Goal: Information Seeking & Learning: Find contact information

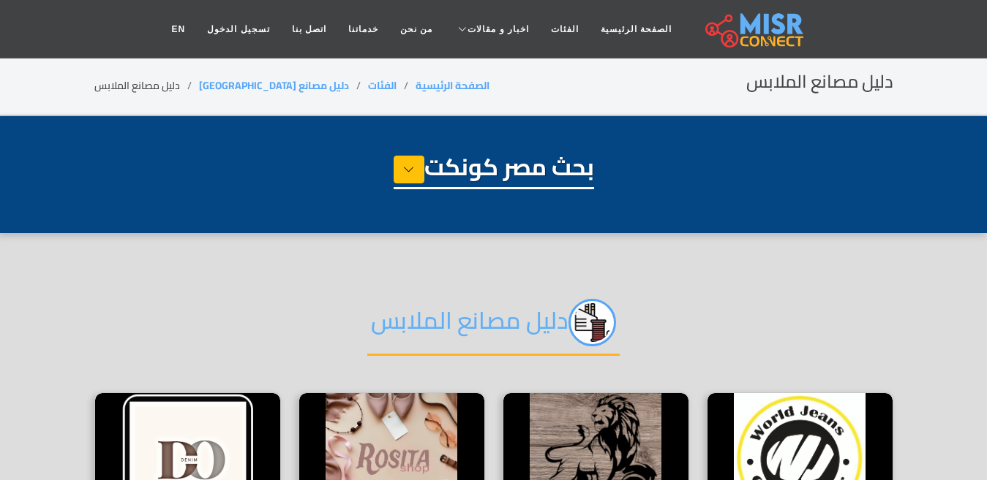
select select "**********"
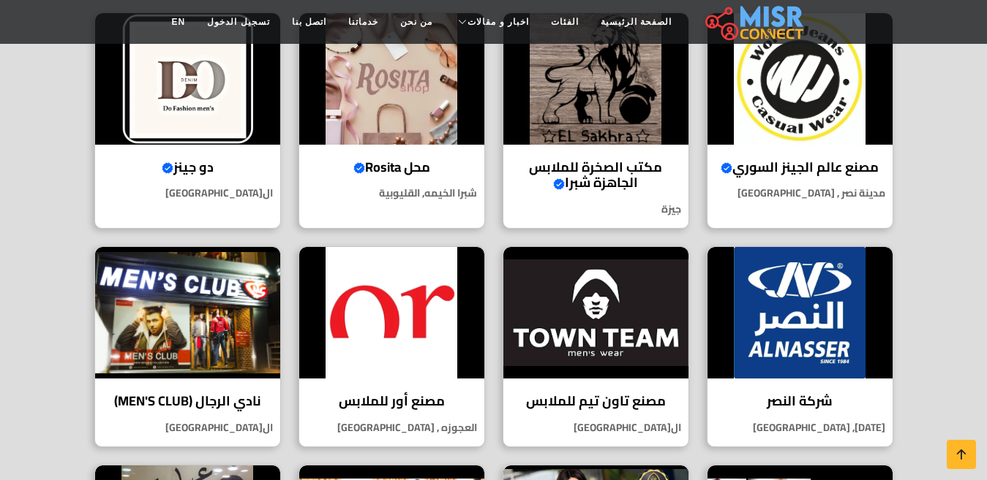
scroll to position [395, 0]
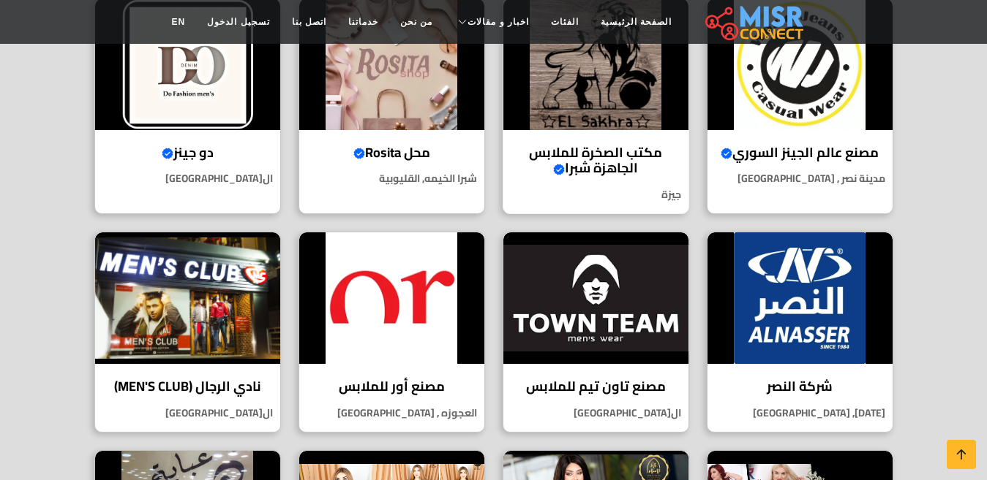
click at [608, 170] on h4 "مكتب الصخرة للملابس الجاهزة شبرا Verified account" at bounding box center [595, 160] width 163 height 31
click at [360, 133] on div "محل Rosita Verified account Rosita هو وجهتك المثالية لأحدث صيحات الموضة من الحق…" at bounding box center [391, 106] width 186 height 216
click at [589, 292] on img at bounding box center [595, 299] width 185 height 132
click at [793, 315] on img at bounding box center [799, 299] width 185 height 132
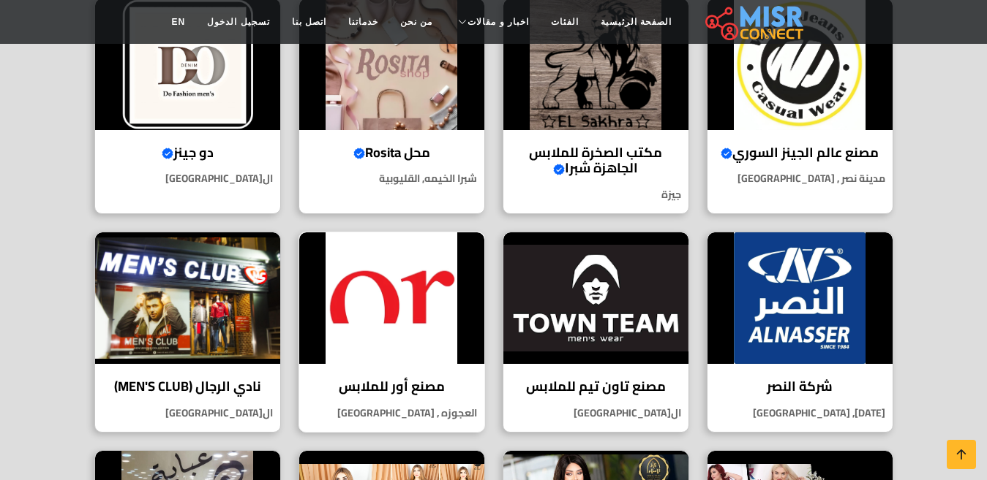
click at [395, 334] on img at bounding box center [391, 299] width 185 height 132
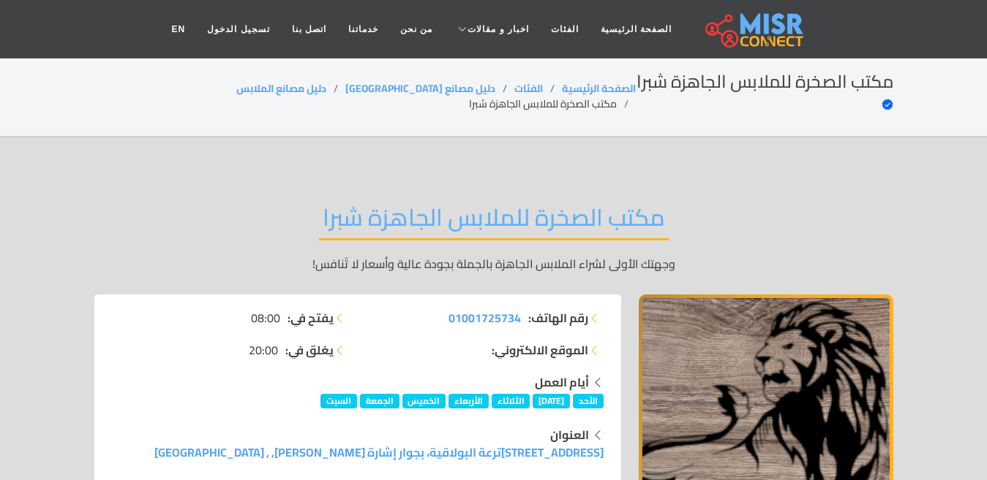
click at [555, 394] on span "الإثنين" at bounding box center [550, 401] width 37 height 15
click at [555, 394] on span "[DATE]" at bounding box center [550, 401] width 37 height 15
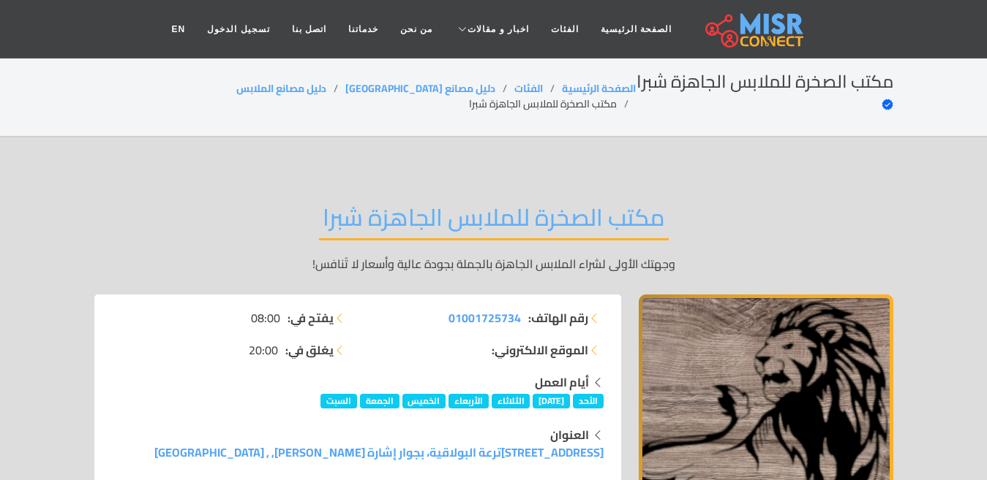
click at [489, 374] on div "أيام العمل" at bounding box center [357, 383] width 491 height 18
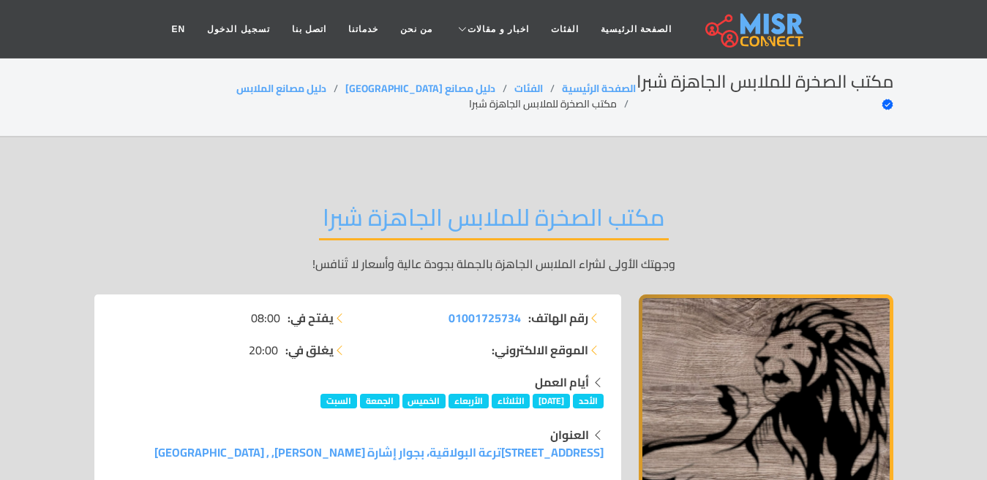
click at [468, 394] on span "الأربعاء" at bounding box center [468, 401] width 40 height 15
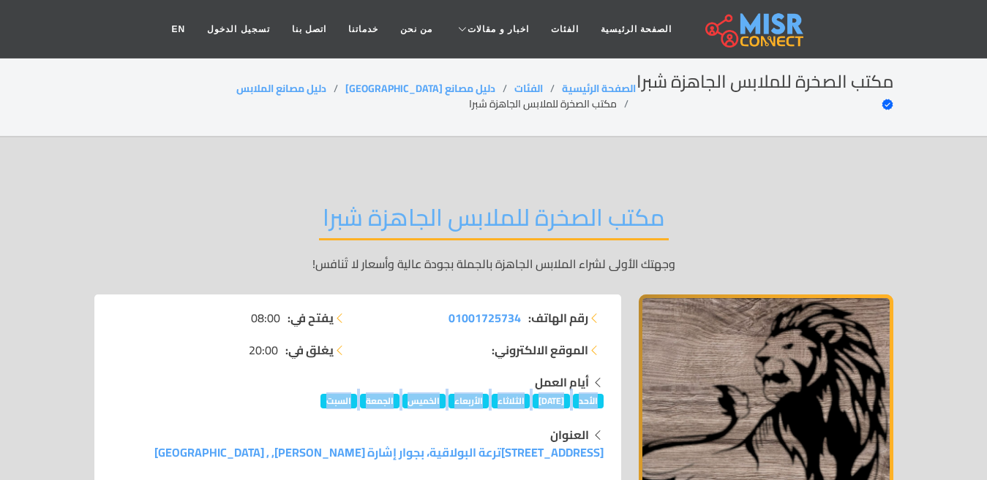
click at [468, 394] on span "الأربعاء" at bounding box center [468, 401] width 40 height 15
click at [361, 426] on div "العنوان" at bounding box center [357, 435] width 491 height 18
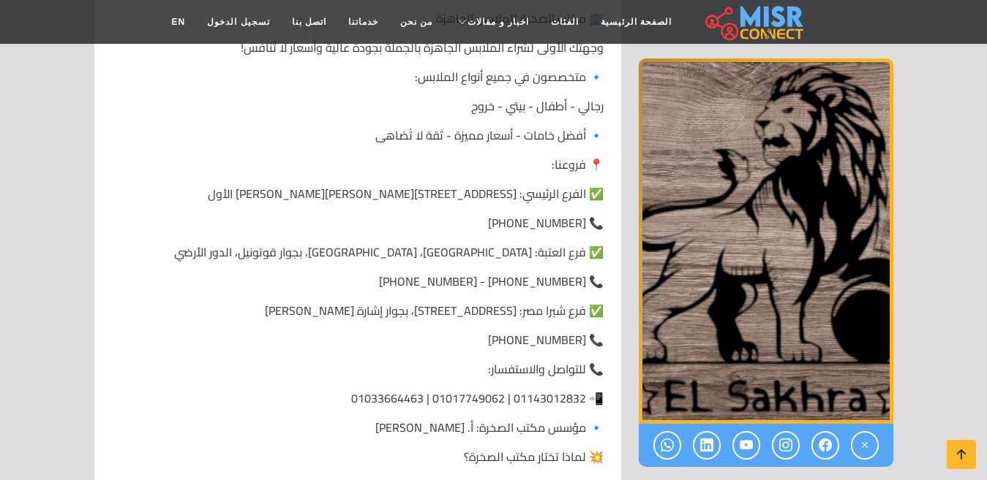
scroll to position [790, 0]
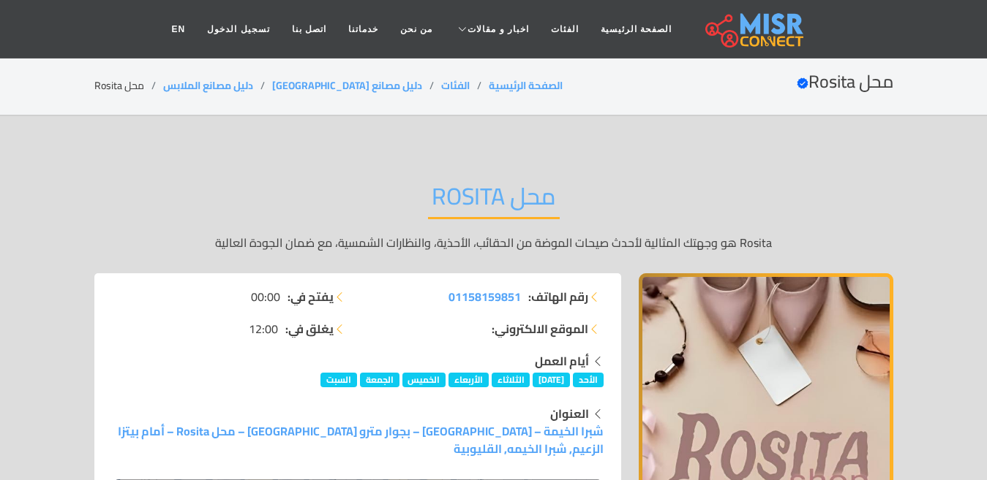
scroll to position [8, 0]
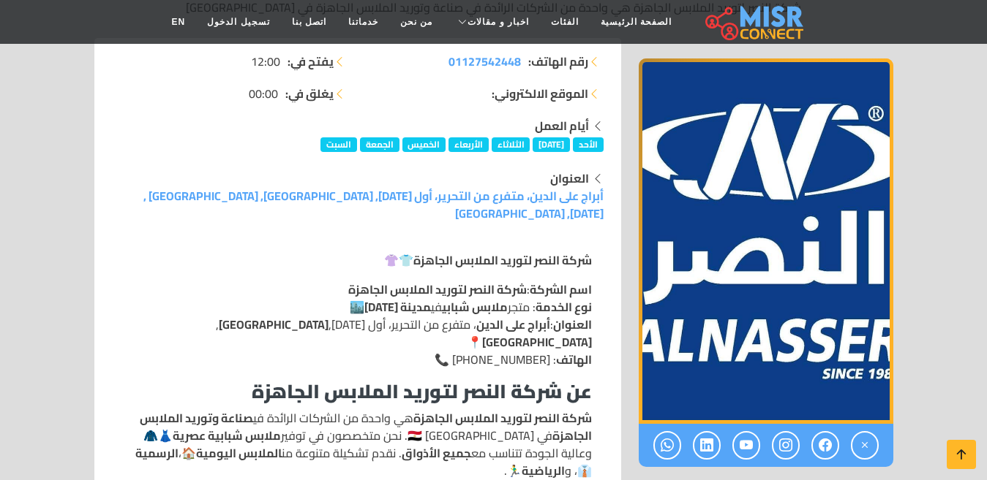
scroll to position [274, 0]
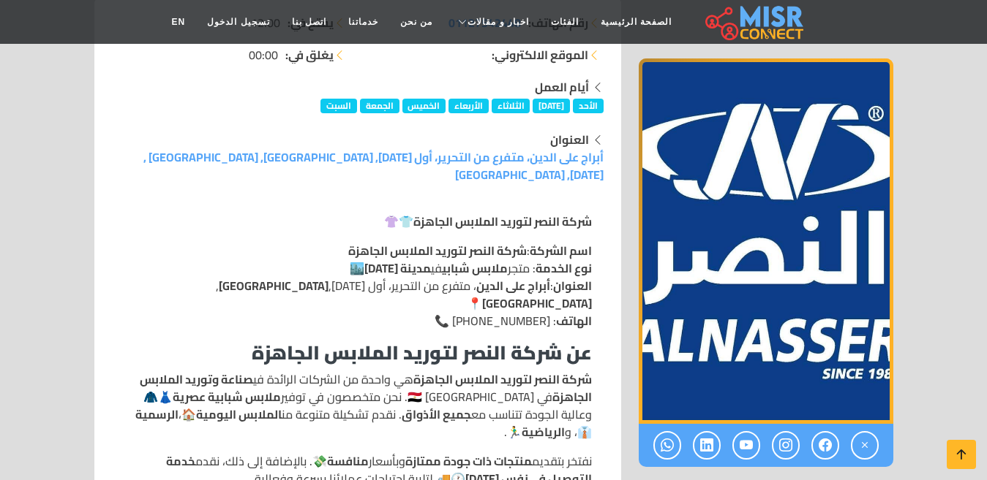
drag, startPoint x: 985, startPoint y: 140, endPoint x: 968, endPoint y: 196, distance: 58.8
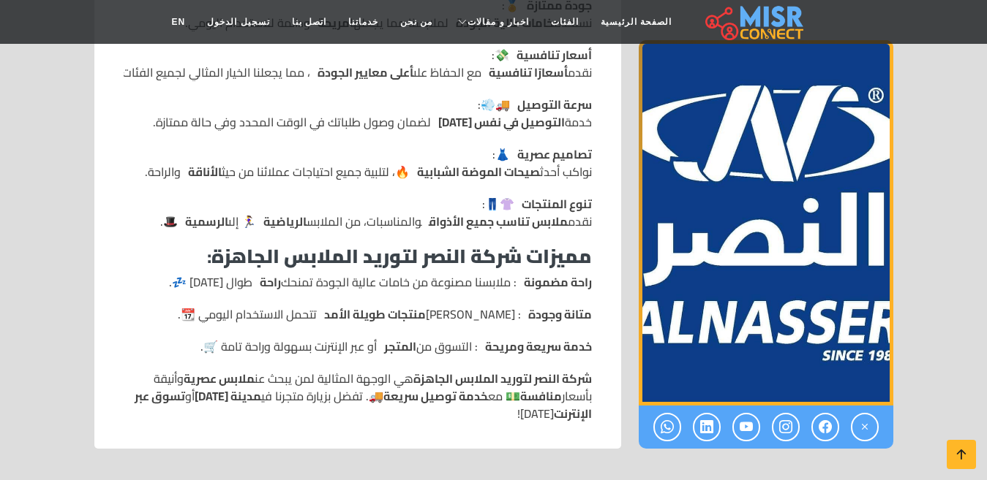
scroll to position [1173, 0]
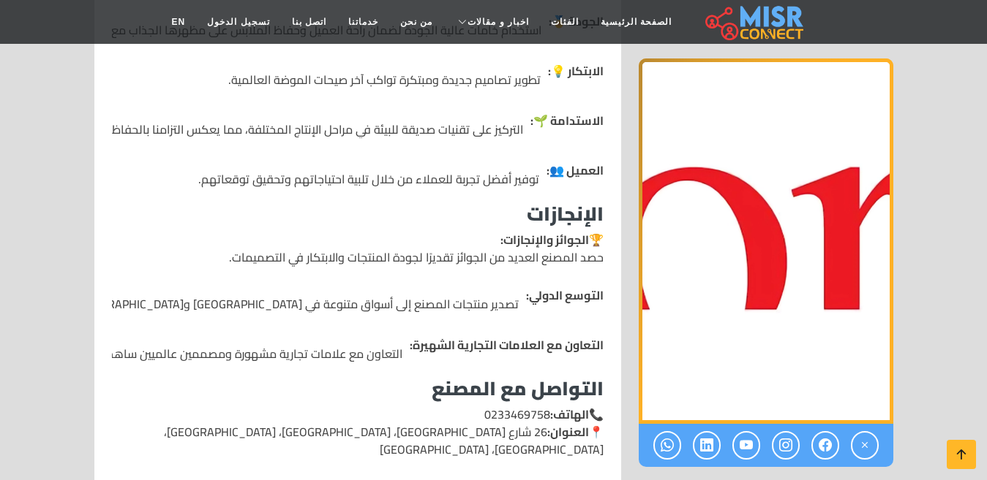
scroll to position [2101, 0]
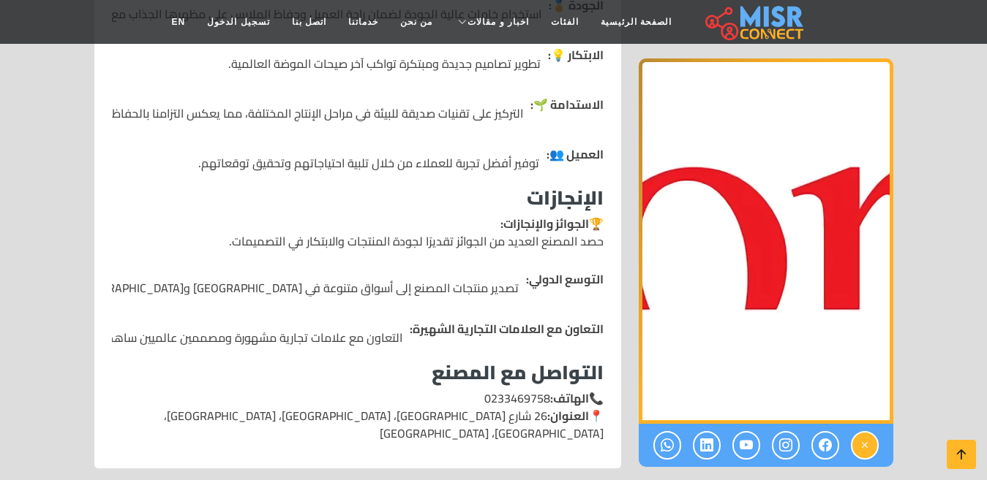
click at [867, 434] on icon at bounding box center [864, 446] width 13 height 24
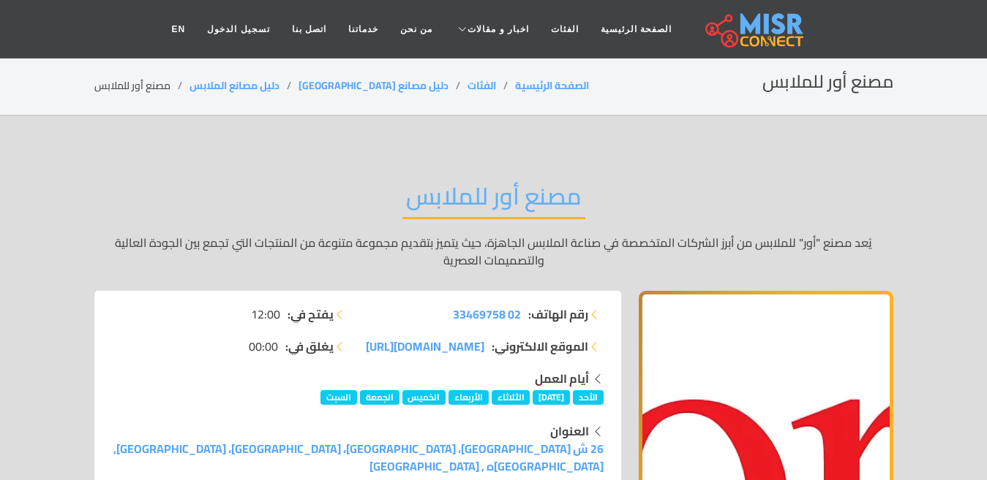
click at [499, 241] on p "يُعد مصنع "أور" للملابس من أبرز الشركات المتخصصة في صناعة الملابس الجاهزة، حيث …" at bounding box center [493, 251] width 799 height 35
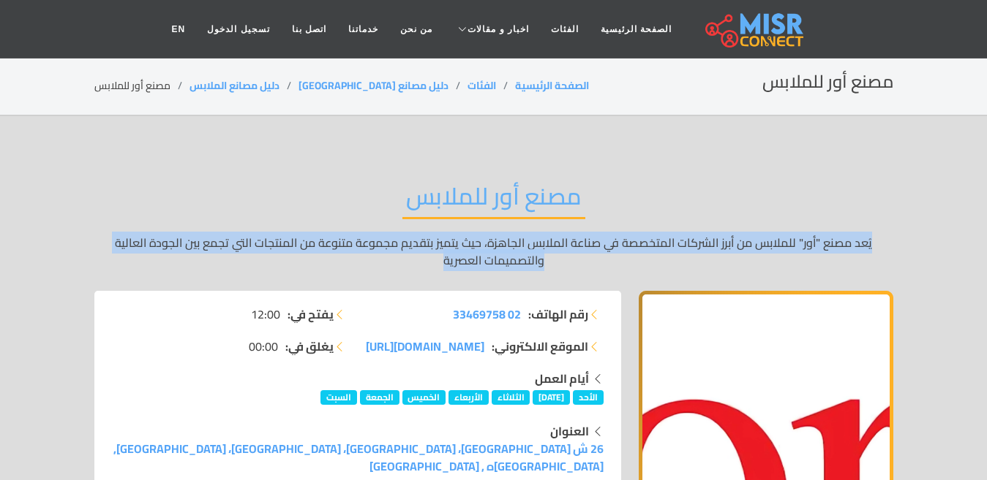
click at [499, 241] on p "يُعد مصنع "أور" للملابس من أبرز الشركات المتخصصة في صناعة الملابس الجاهزة، حيث …" at bounding box center [493, 251] width 799 height 35
click at [205, 266] on p "يُعد مصنع "أور" للملابس من أبرز الشركات المتخصصة في صناعة الملابس الجاهزة، حيث …" at bounding box center [493, 251] width 799 height 35
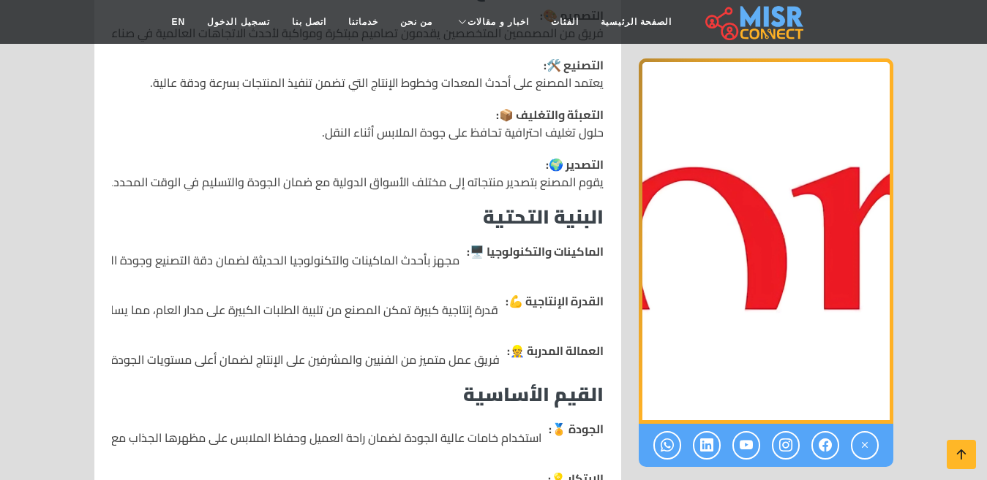
scroll to position [1682, 0]
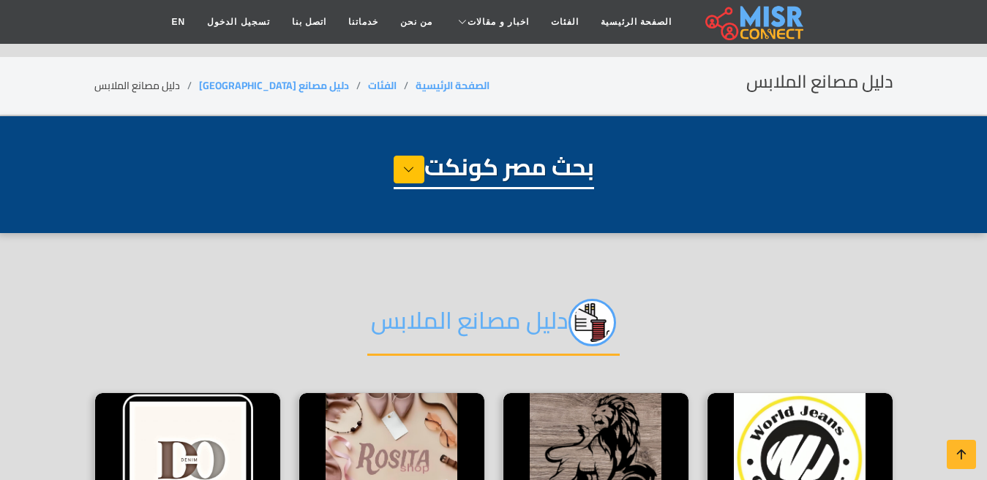
select select "**********"
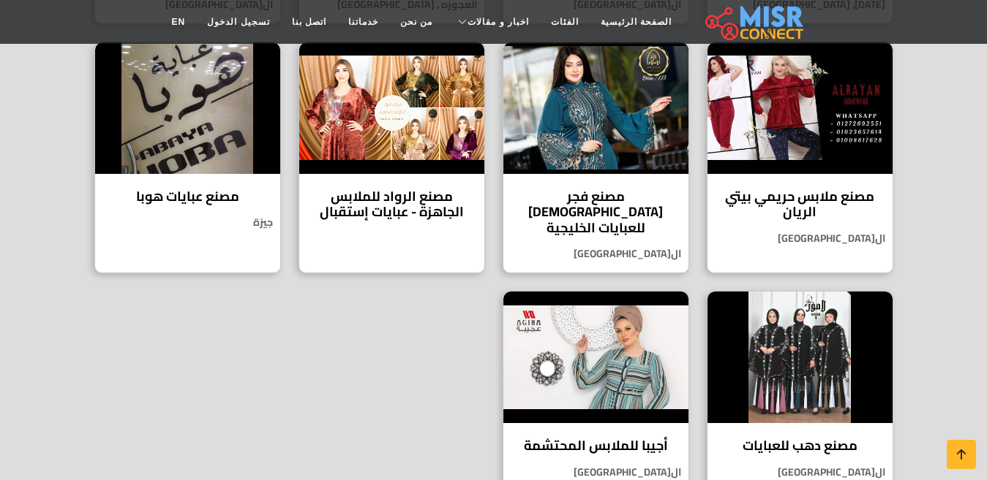
scroll to position [811, 0]
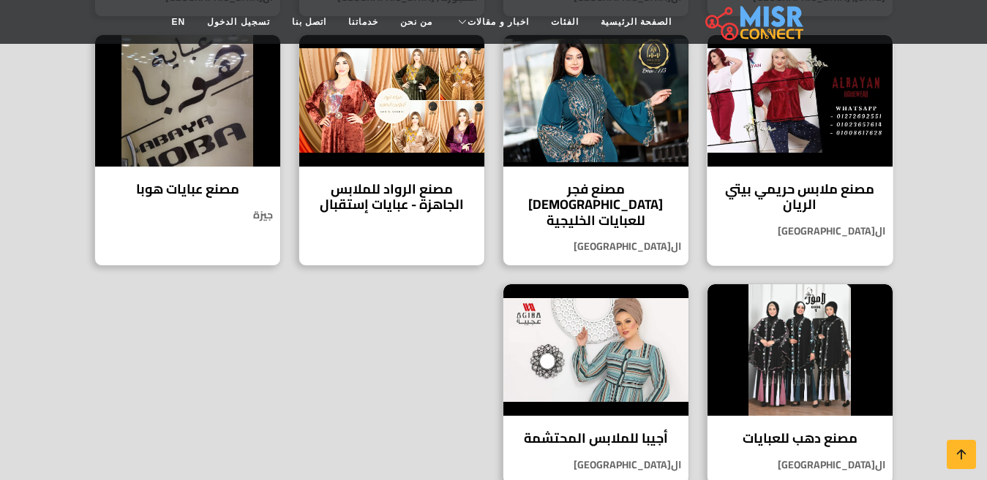
click at [834, 186] on h4 "مصنع ملابس حريمي بيتي الريان" at bounding box center [799, 196] width 163 height 31
click at [601, 192] on h4 "مصنع فجر الإسلام للعبايات الخليجية" at bounding box center [595, 205] width 163 height 48
click at [347, 193] on h4 "مصنع الرواد للملابس الجاهزة - عبايات إستقبال" at bounding box center [391, 196] width 163 height 31
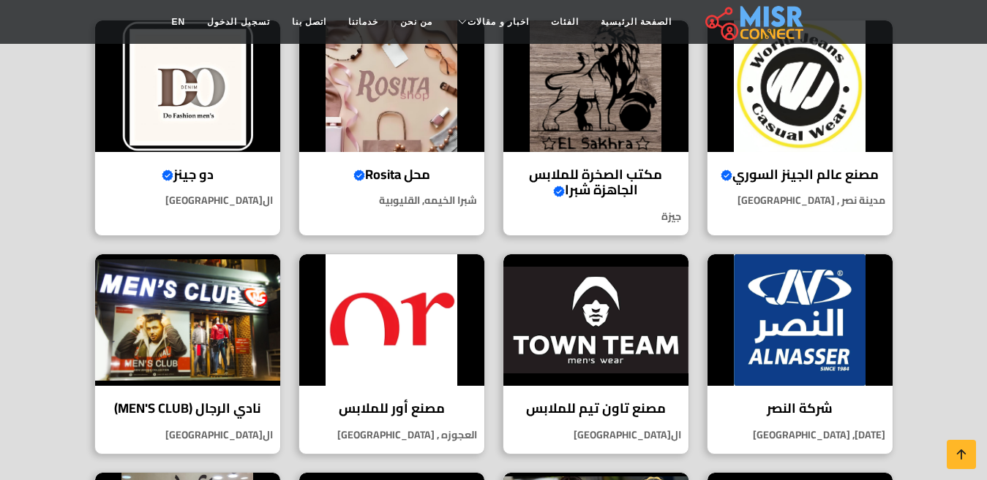
scroll to position [369, 0]
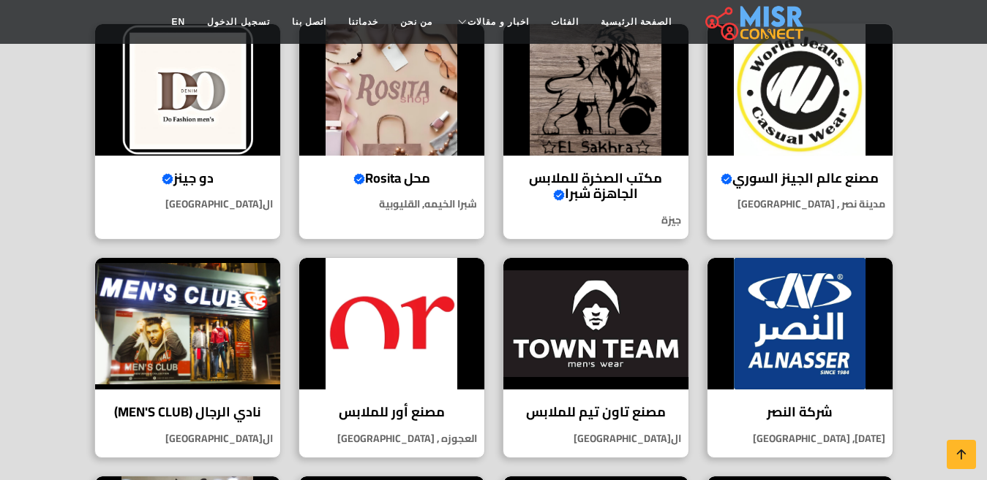
click at [830, 170] on h4 "مصنع عالم الجينز السوري Verified account" at bounding box center [799, 178] width 163 height 16
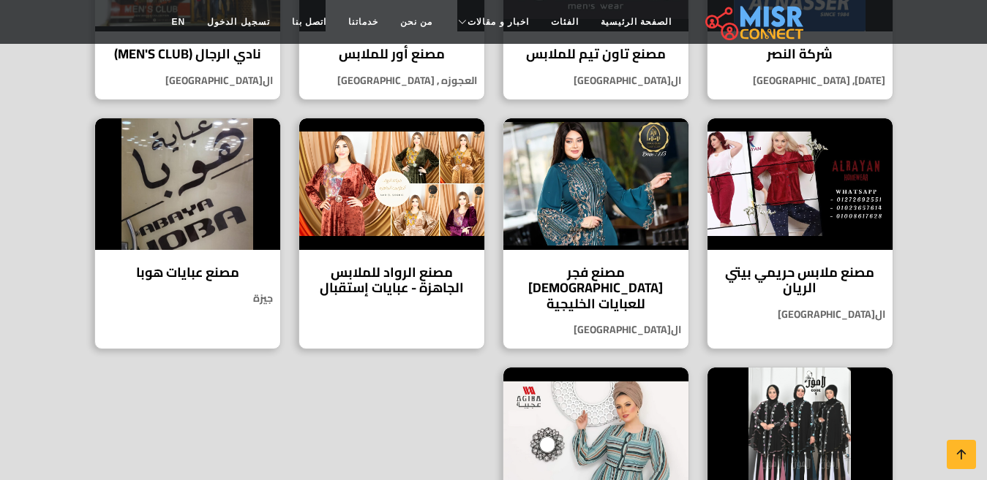
scroll to position [731, 0]
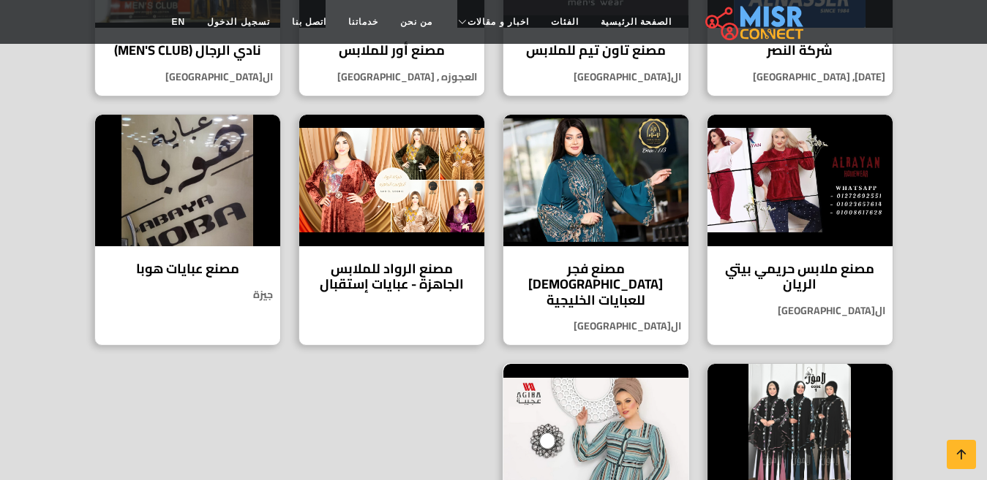
click at [630, 408] on img at bounding box center [595, 430] width 185 height 132
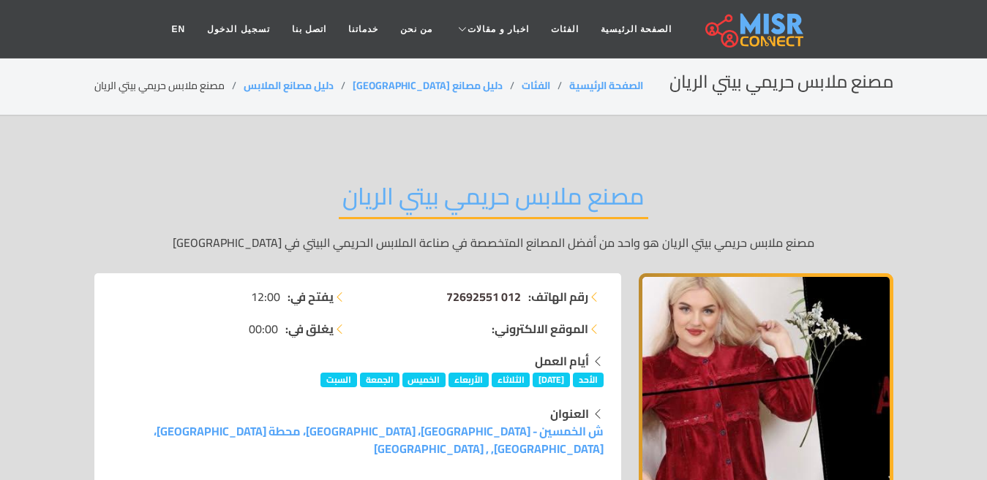
click at [458, 301] on span "012 72692551" at bounding box center [483, 297] width 75 height 22
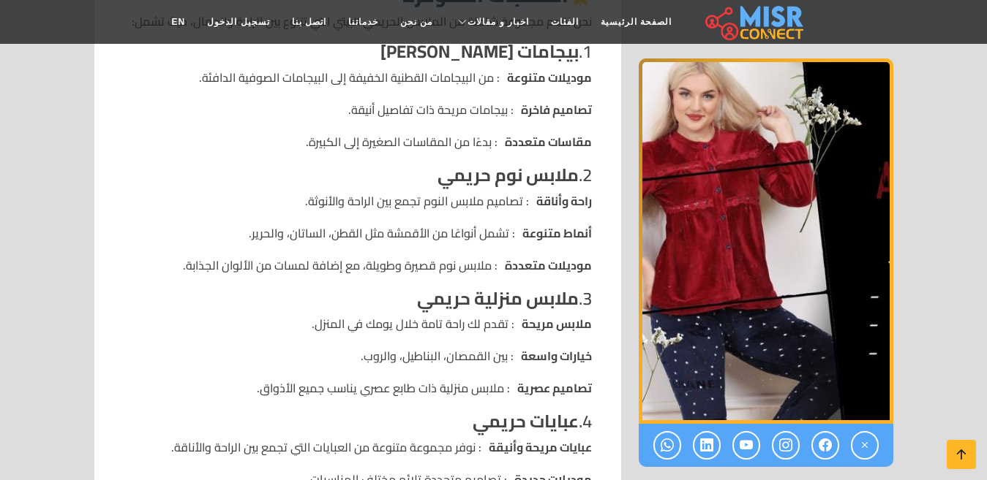
scroll to position [972, 0]
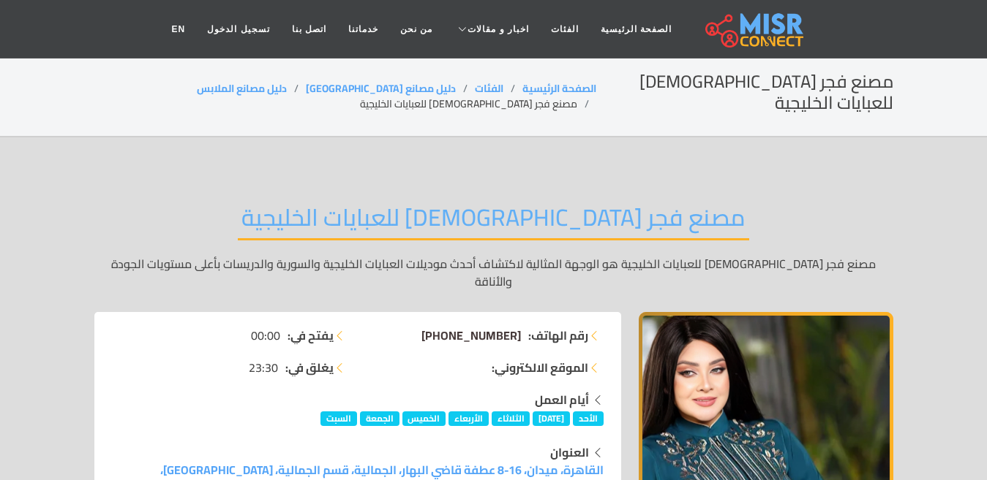
click at [487, 325] on span "[PHONE_NUMBER]" at bounding box center [470, 336] width 99 height 22
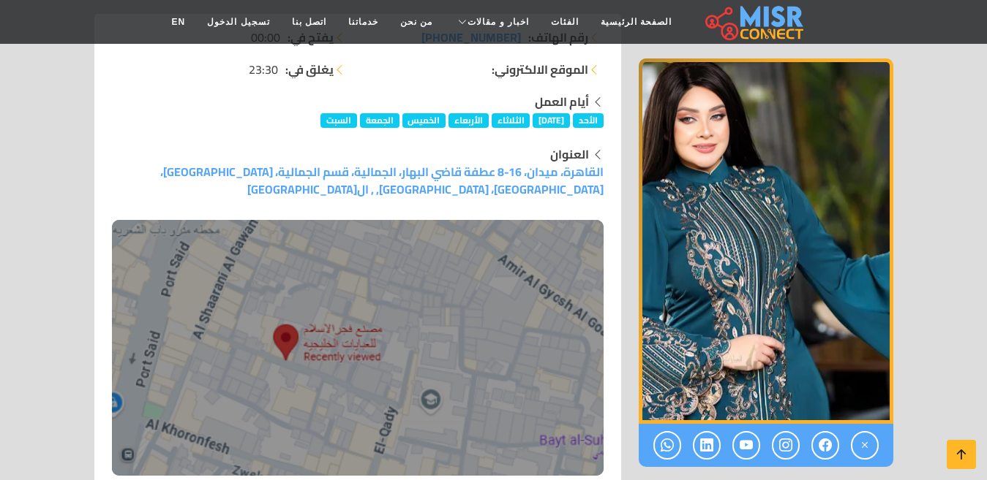
scroll to position [389, 0]
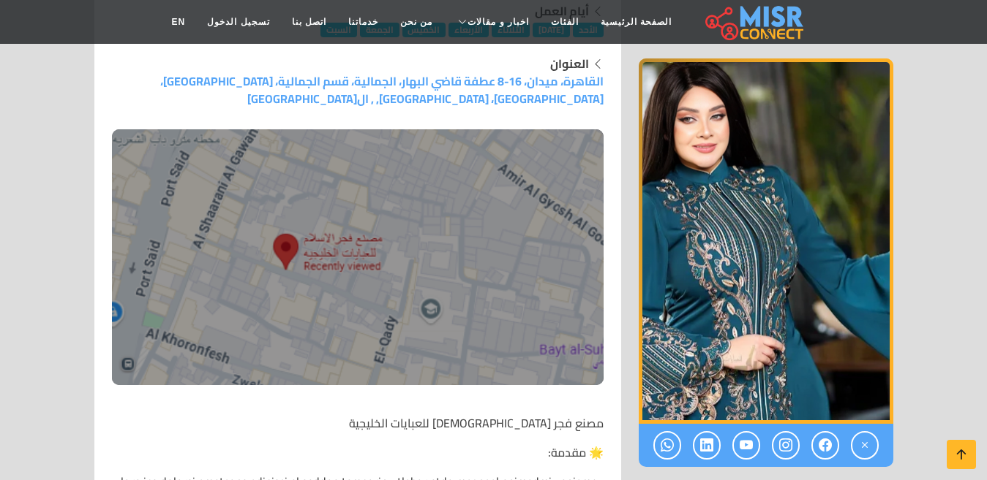
drag, startPoint x: 948, startPoint y: 148, endPoint x: 965, endPoint y: 200, distance: 53.9
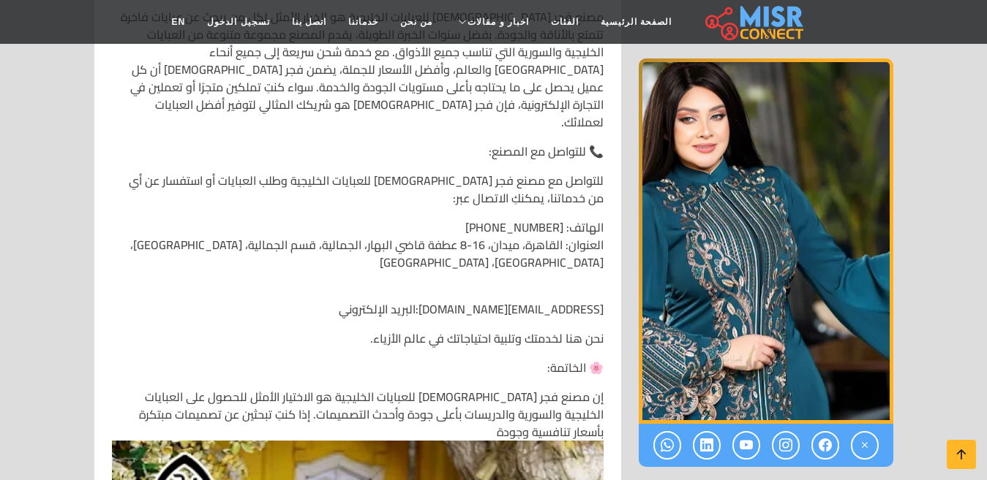
scroll to position [1604, 0]
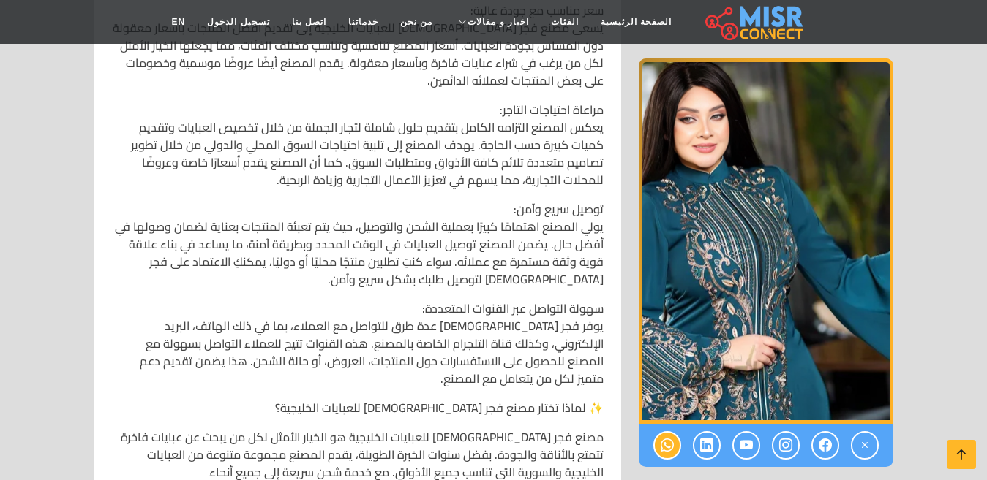
click at [660, 449] on icon at bounding box center [666, 446] width 13 height 24
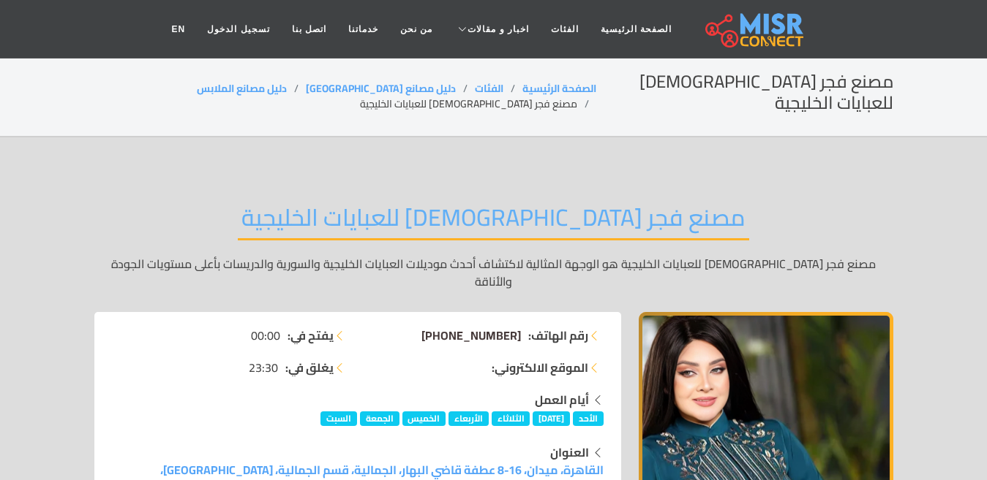
click at [485, 325] on span "[PHONE_NUMBER]" at bounding box center [470, 336] width 99 height 22
drag, startPoint x: 424, startPoint y: 291, endPoint x: 527, endPoint y: 293, distance: 102.4
click at [527, 327] on li "رقم الهاتف: +201112227004" at bounding box center [484, 336] width 237 height 18
copy li "رقم الهاتف: +201112227004"
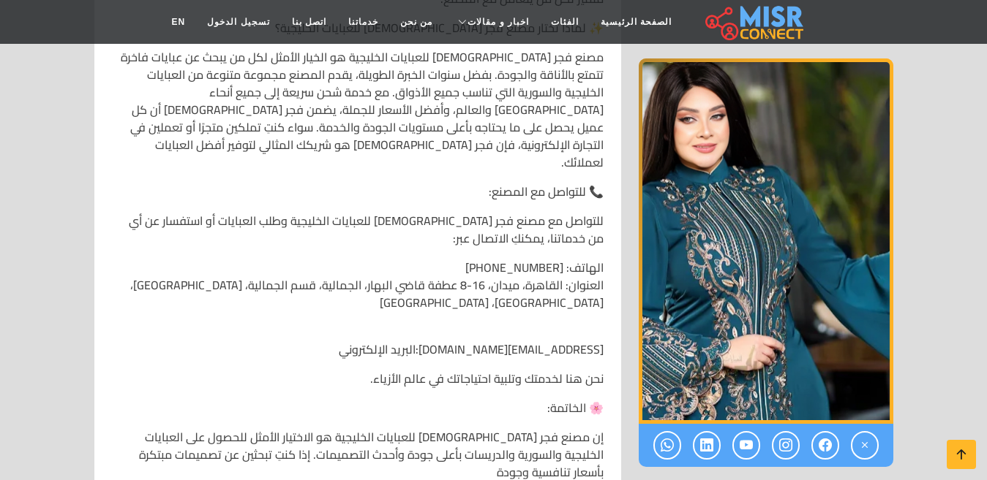
scroll to position [2135, 0]
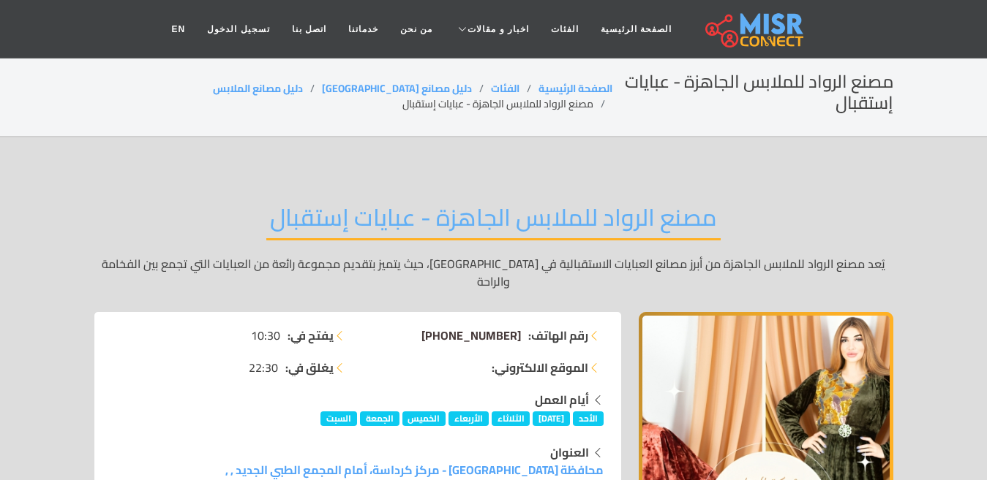
drag, startPoint x: 411, startPoint y: 301, endPoint x: 520, endPoint y: 314, distance: 109.8
copy span "+20 11 55813184"
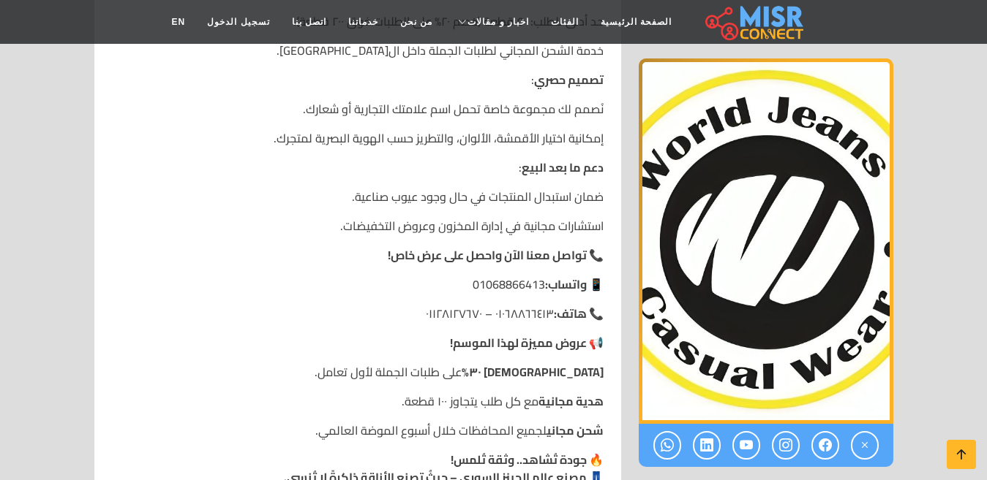
scroll to position [1681, 0]
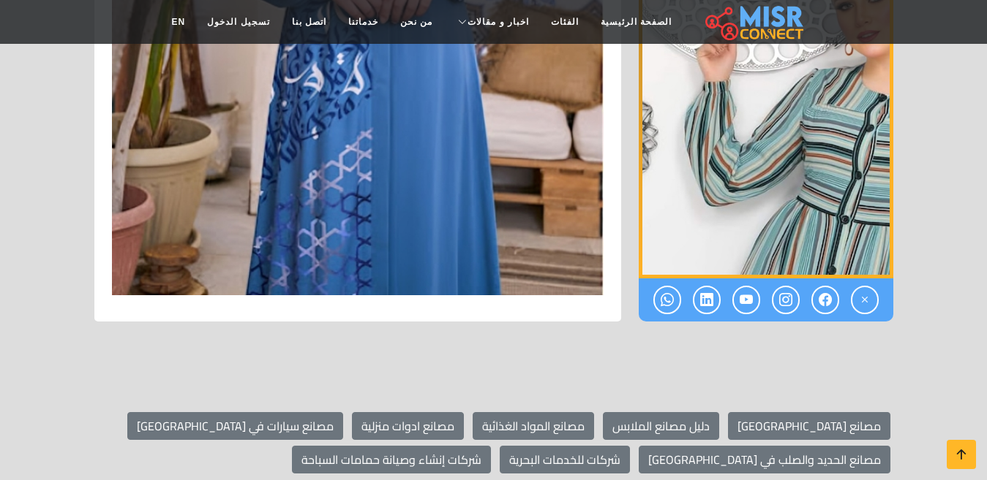
scroll to position [3291, 0]
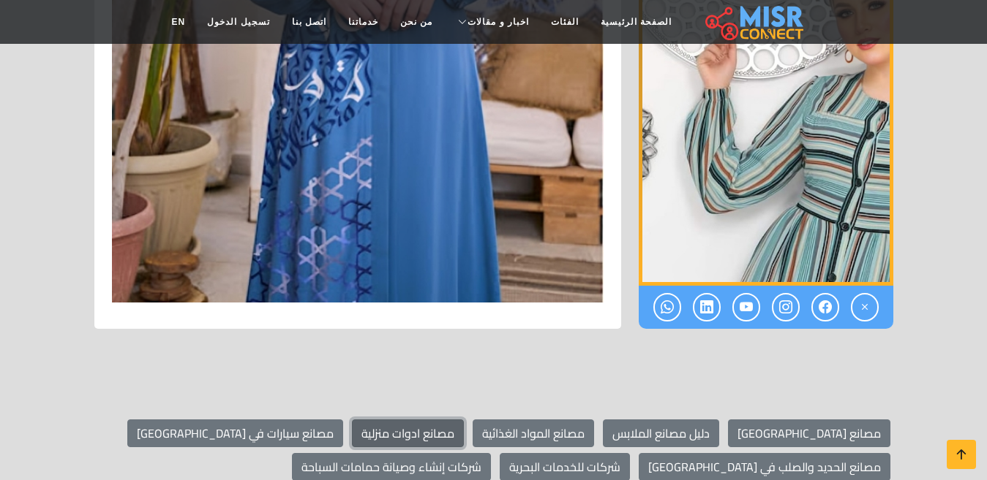
click at [464, 420] on link "مصانع ادوات منزلية" at bounding box center [408, 434] width 112 height 28
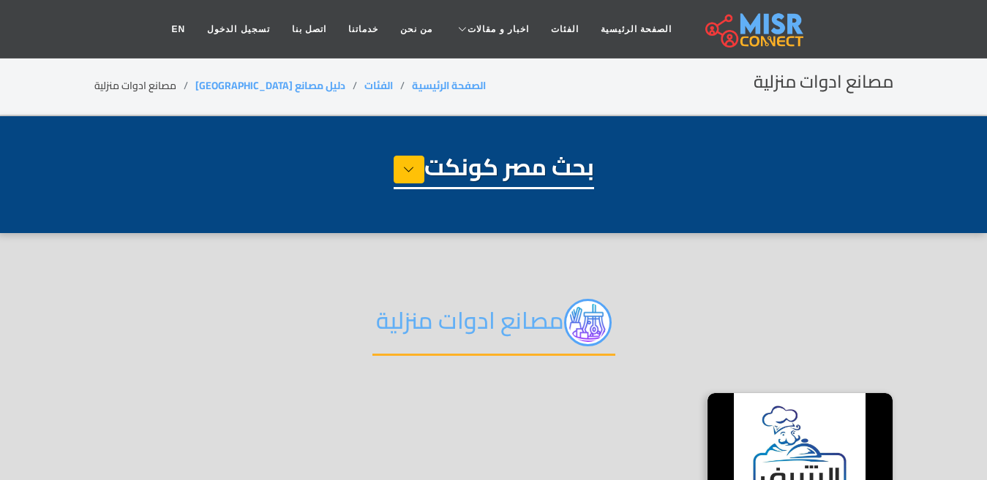
select select "**********"
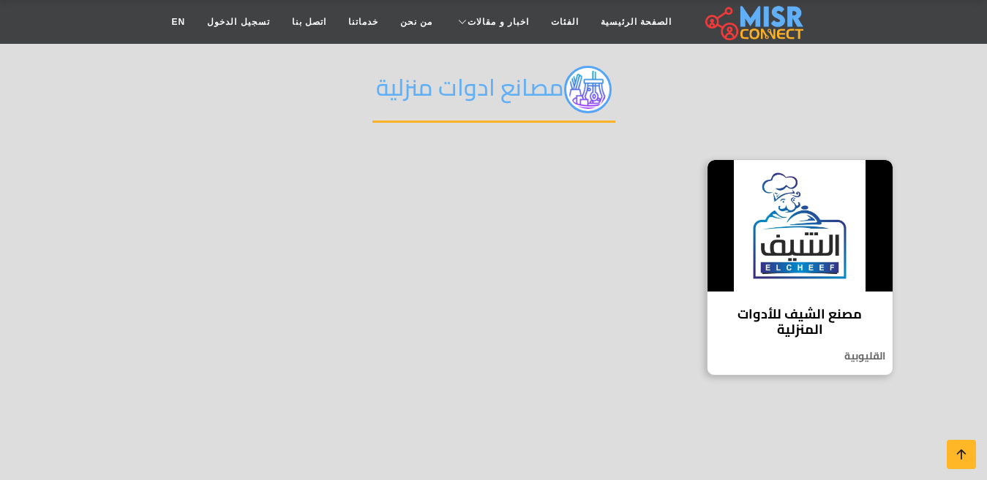
scroll to position [247, 0]
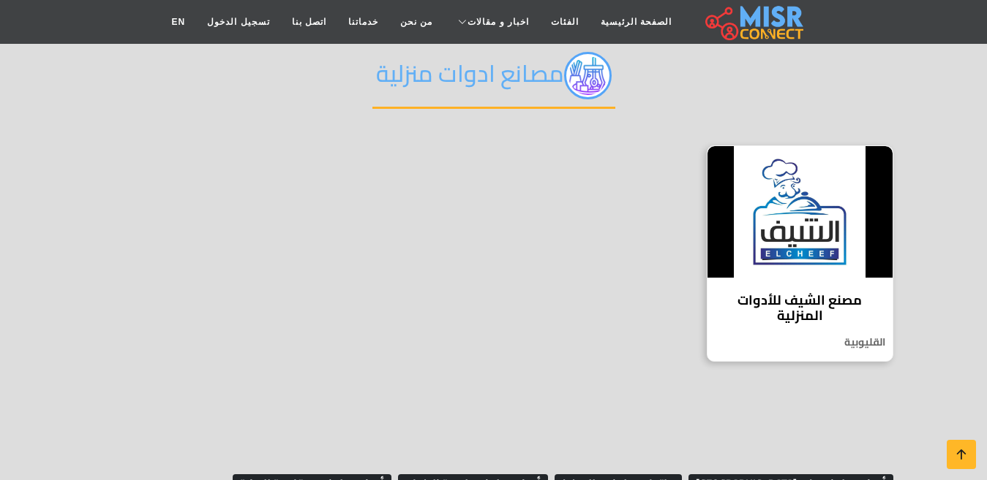
click at [848, 250] on img at bounding box center [799, 212] width 185 height 132
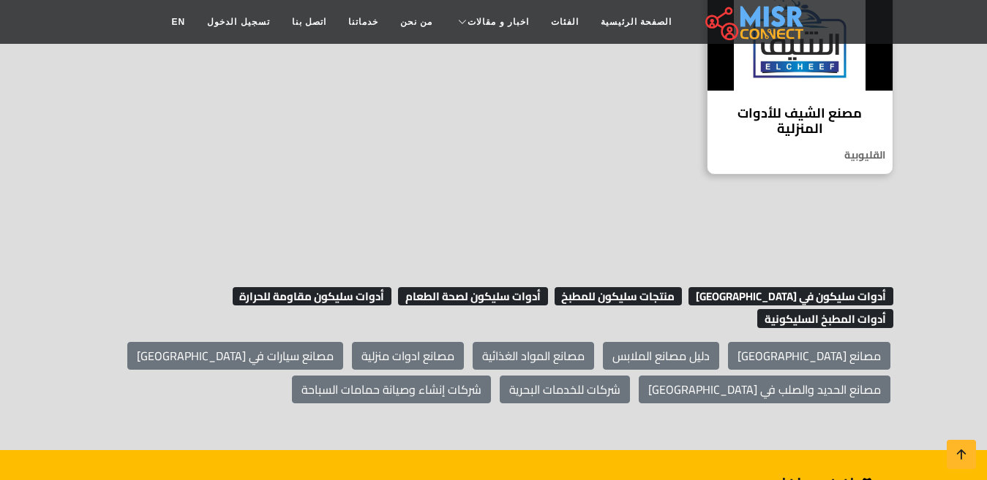
scroll to position [444, 0]
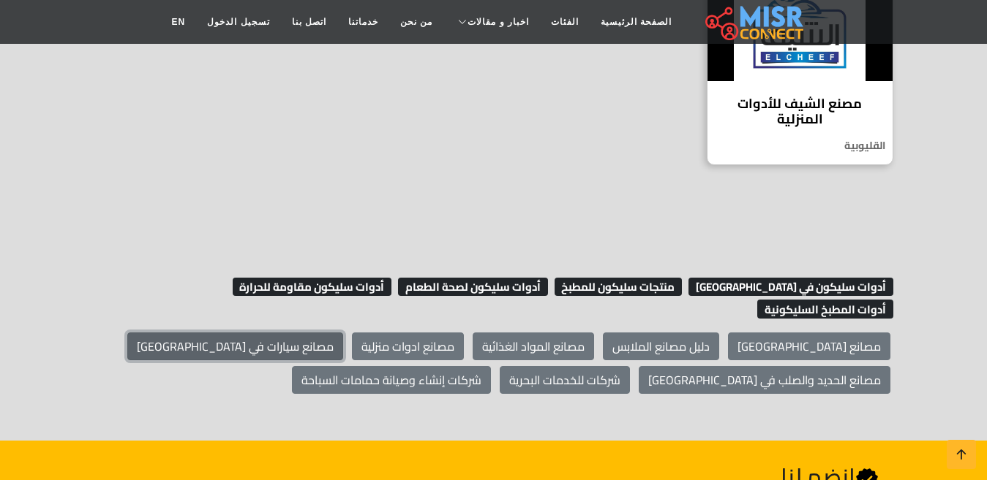
click at [343, 333] on link "مصانع سيارات في [GEOGRAPHIC_DATA]" at bounding box center [235, 347] width 216 height 28
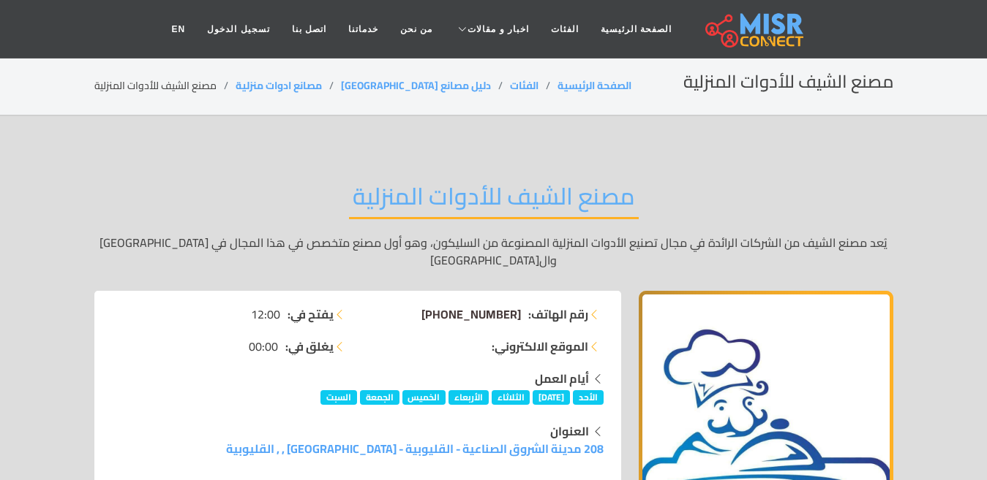
drag, startPoint x: 426, startPoint y: 301, endPoint x: 519, endPoint y: 290, distance: 94.2
click at [519, 306] on li "رقم الهاتف: [PHONE_NUMBER]" at bounding box center [484, 315] width 237 height 18
copy span "[PHONE_NUMBER]"
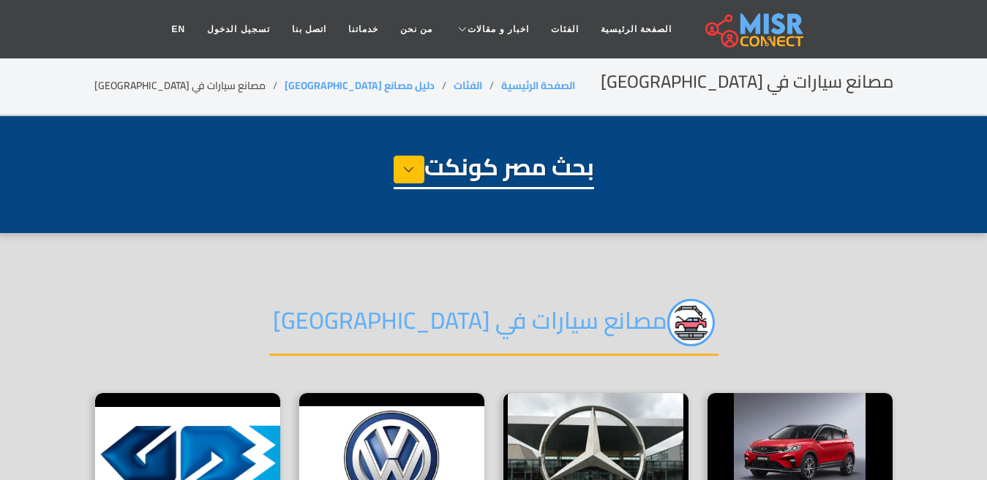
select select "**********"
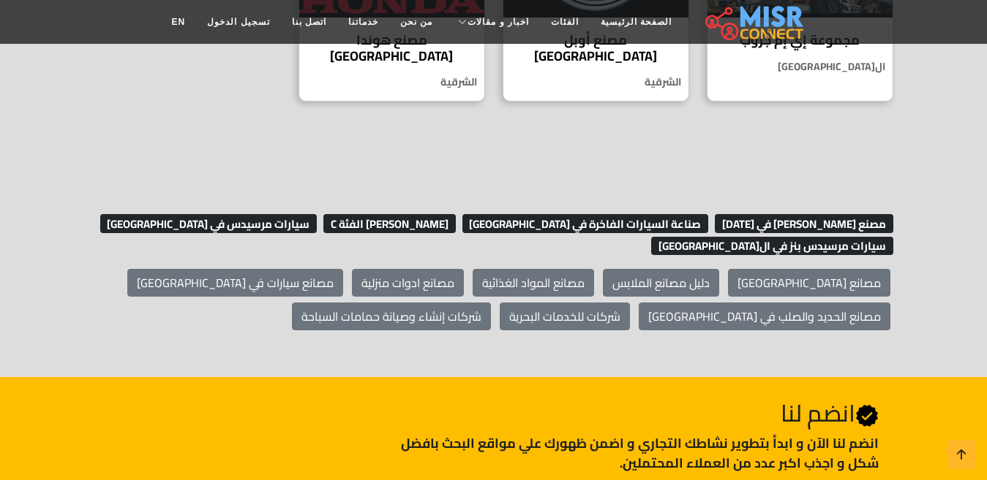
scroll to position [1182, 0]
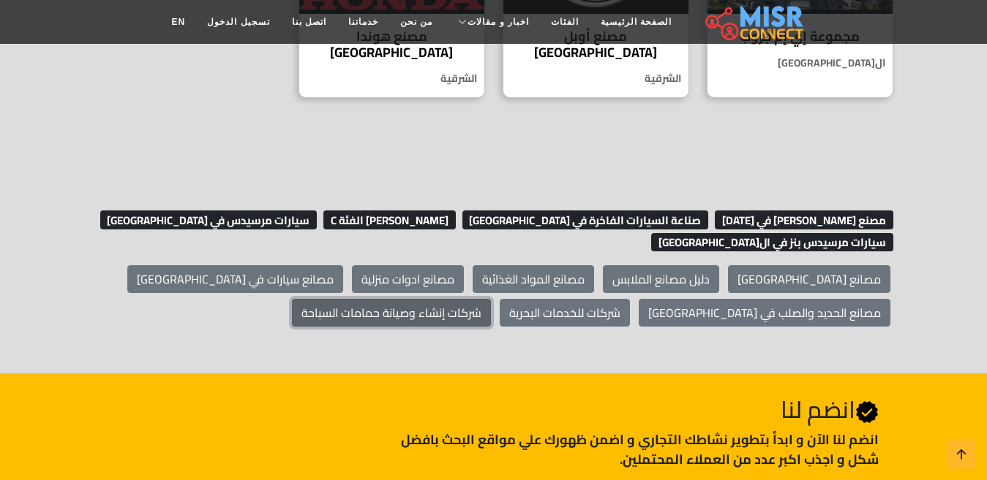
click at [491, 299] on link "شركات إنشاء وصيانة حمامات السباحة" at bounding box center [391, 313] width 199 height 28
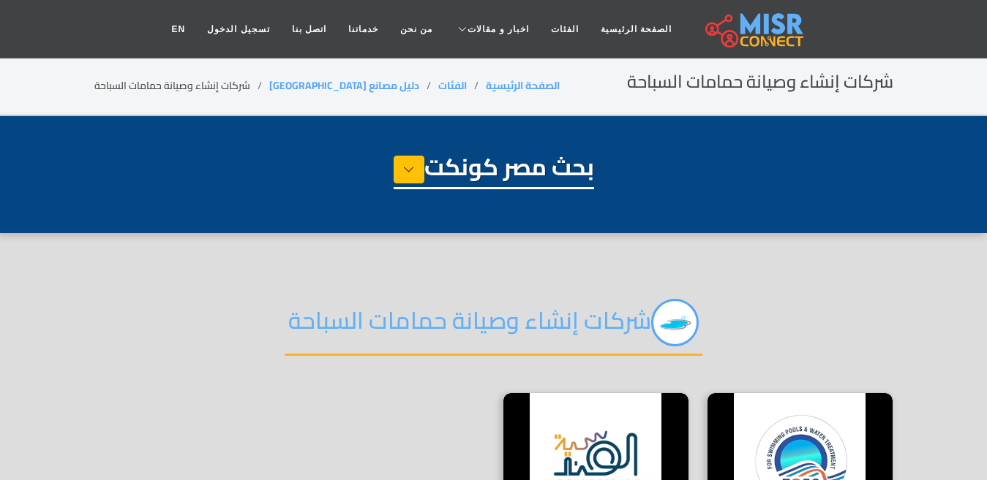
select select "**********"
click at [805, 420] on img at bounding box center [799, 459] width 185 height 132
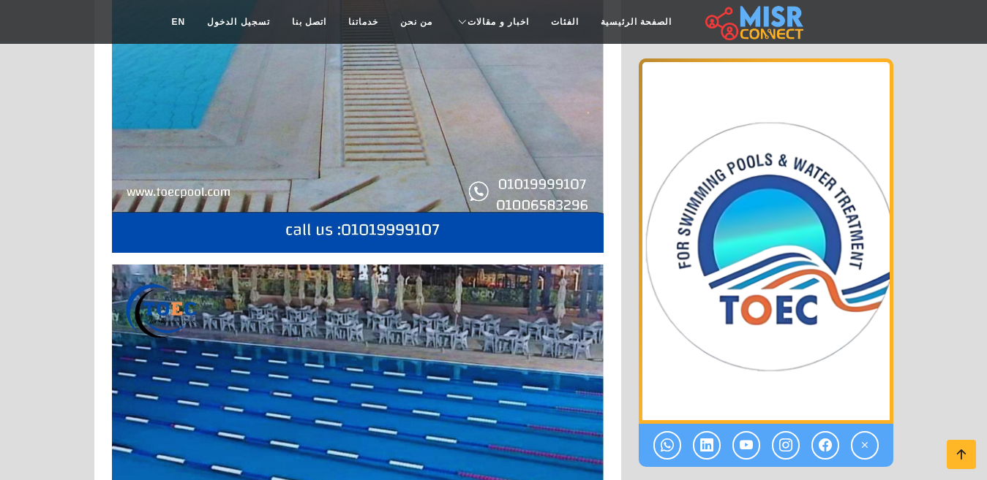
scroll to position [2549, 0]
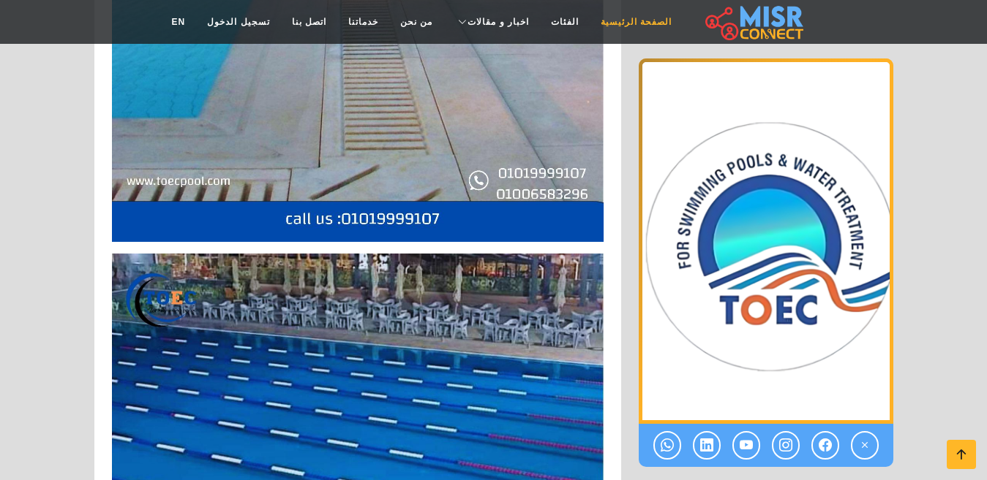
click at [639, 21] on link "الصفحة الرئيسية" at bounding box center [635, 22] width 93 height 28
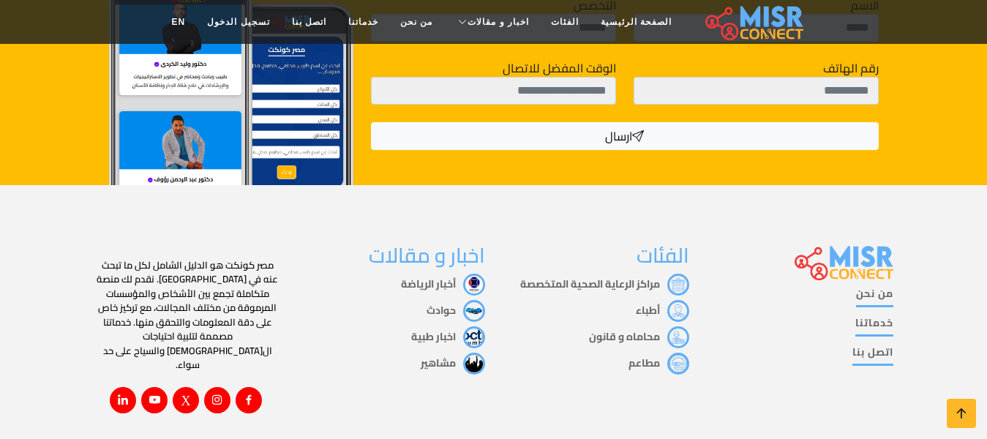
scroll to position [2678, 0]
